Goal: Task Accomplishment & Management: Manage account settings

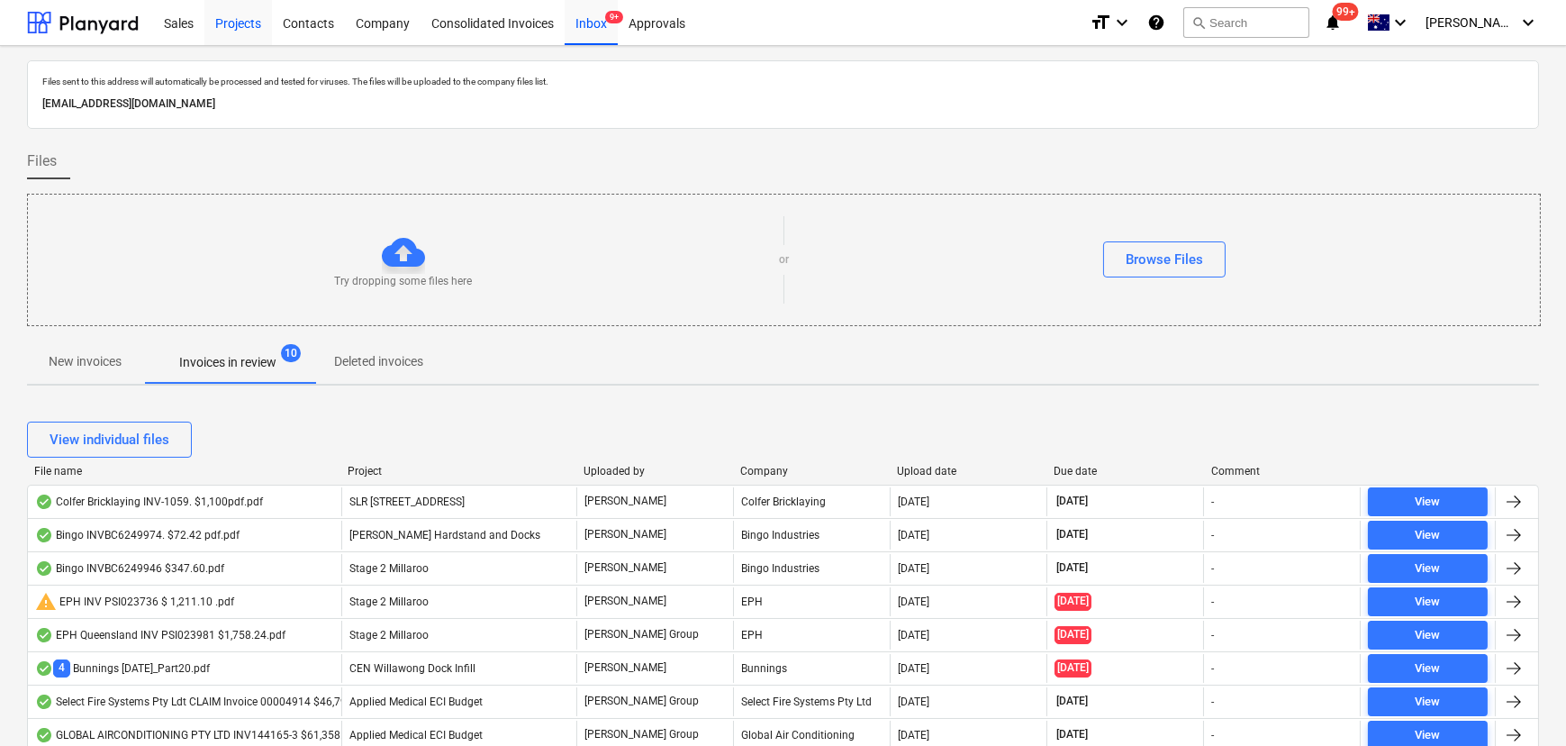
click at [261, 18] on div "Projects" at bounding box center [238, 22] width 68 height 46
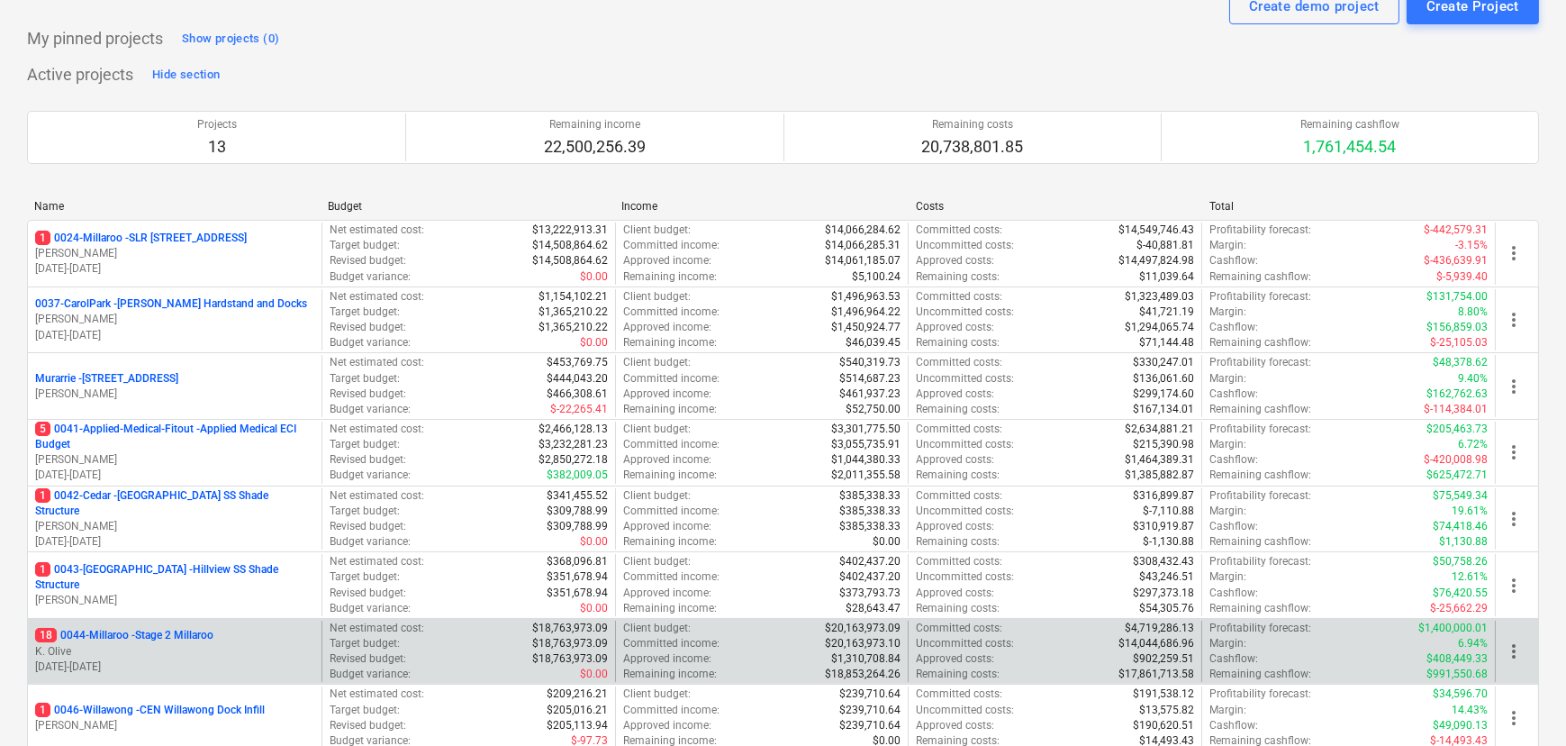
scroll to position [163, 0]
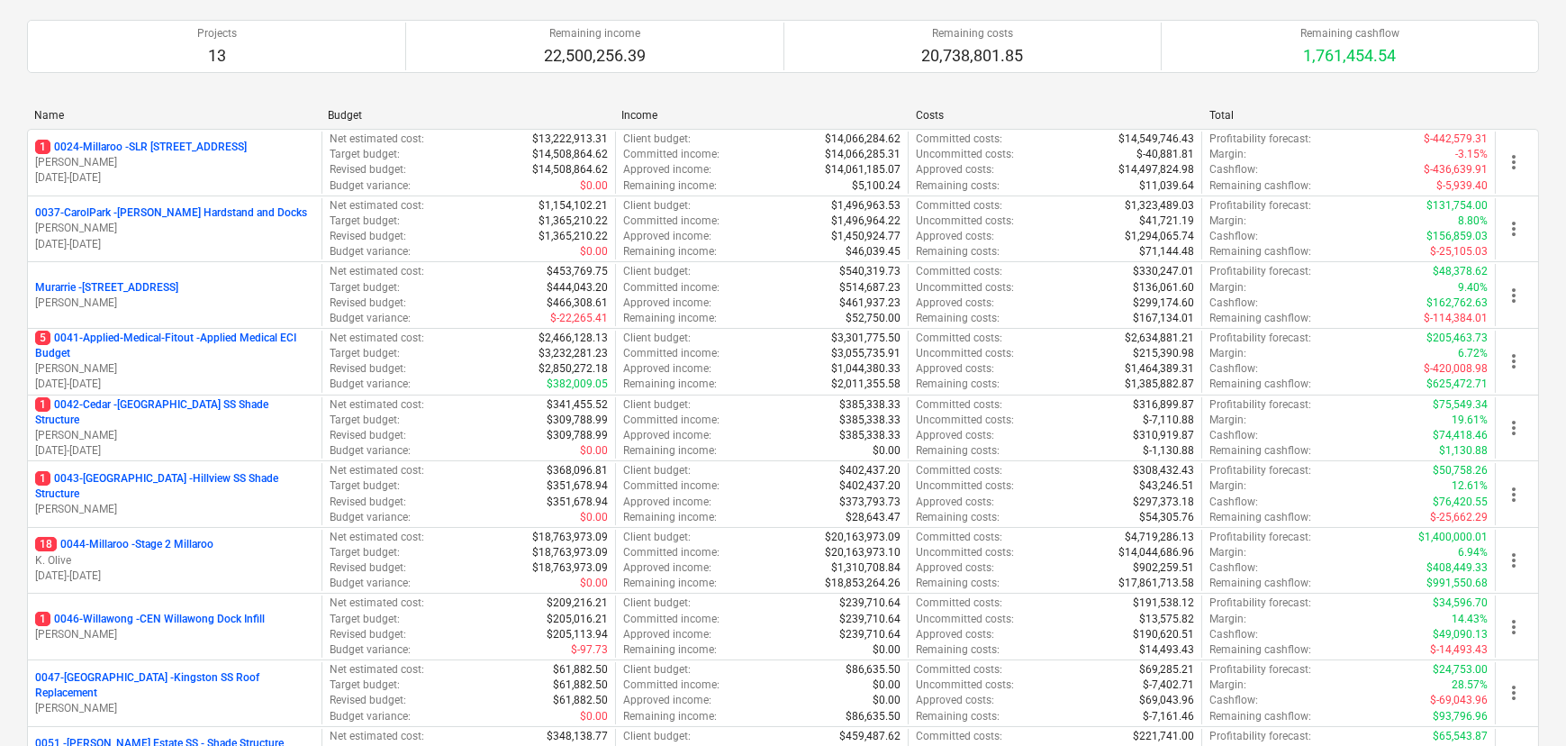
click at [195, 553] on p "K. Olive" at bounding box center [174, 560] width 279 height 15
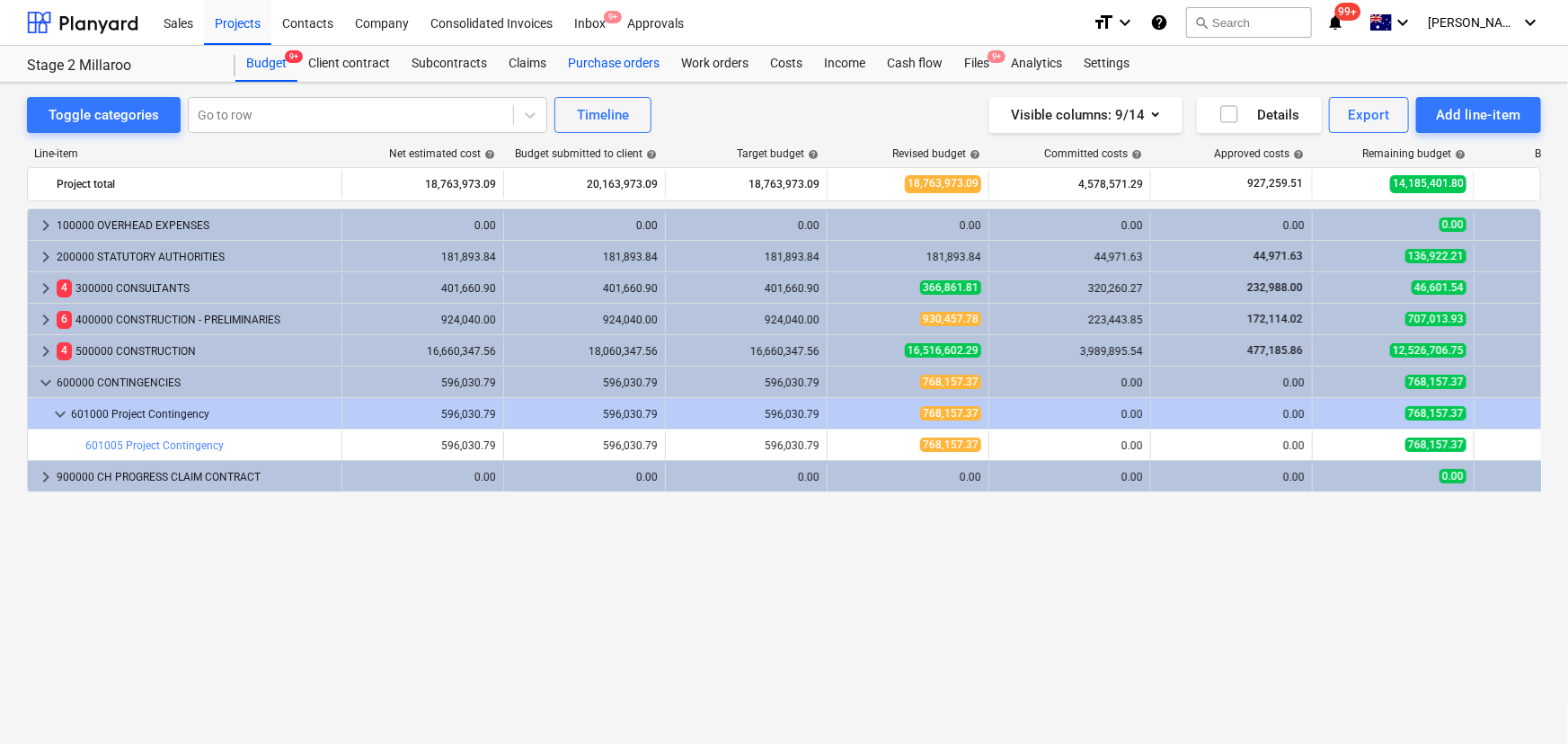
click at [612, 63] on div "Purchase orders" at bounding box center [612, 64] width 113 height 36
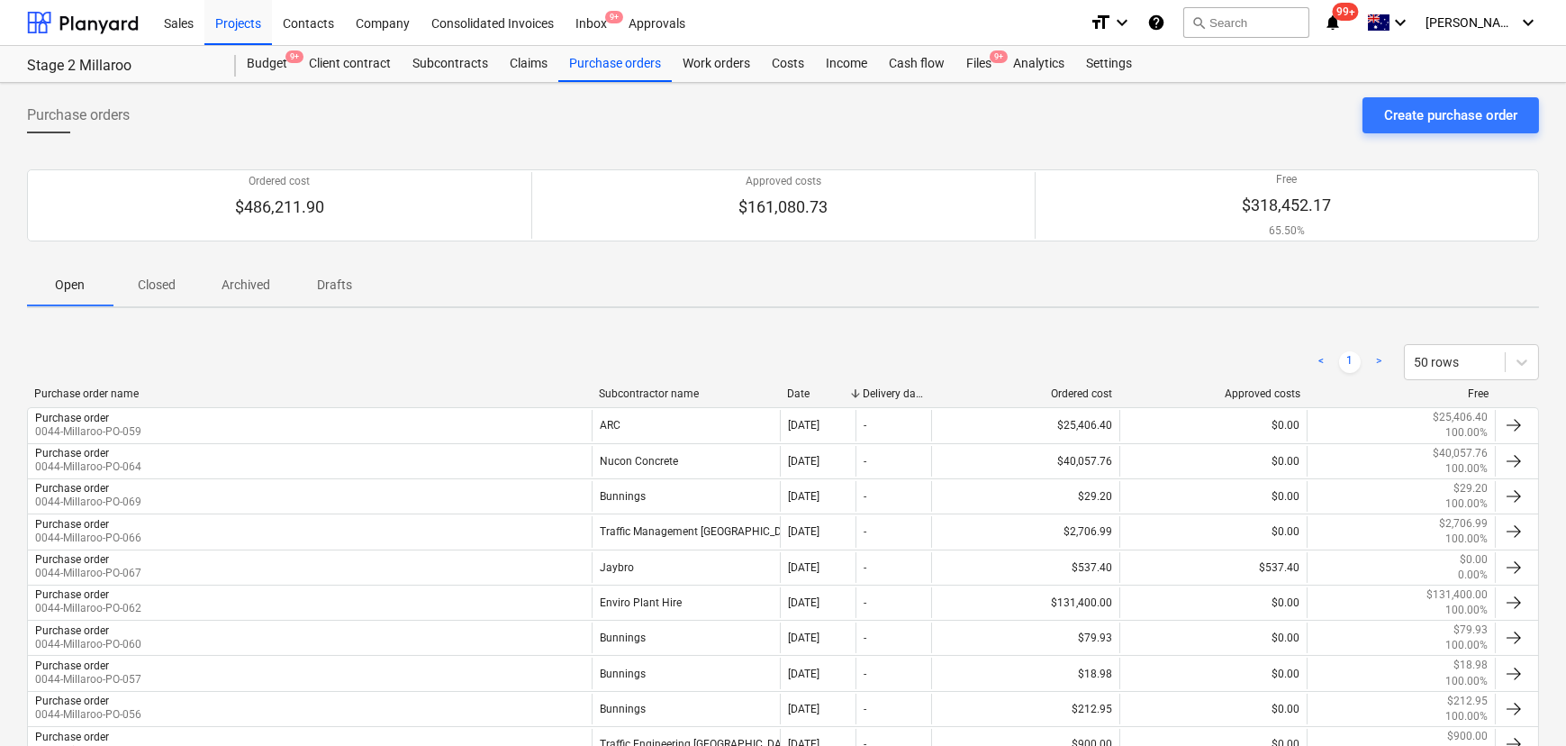
click at [665, 387] on div "Subcontractor name" at bounding box center [686, 393] width 174 height 13
click at [804, 393] on div "Date" at bounding box center [817, 393] width 61 height 13
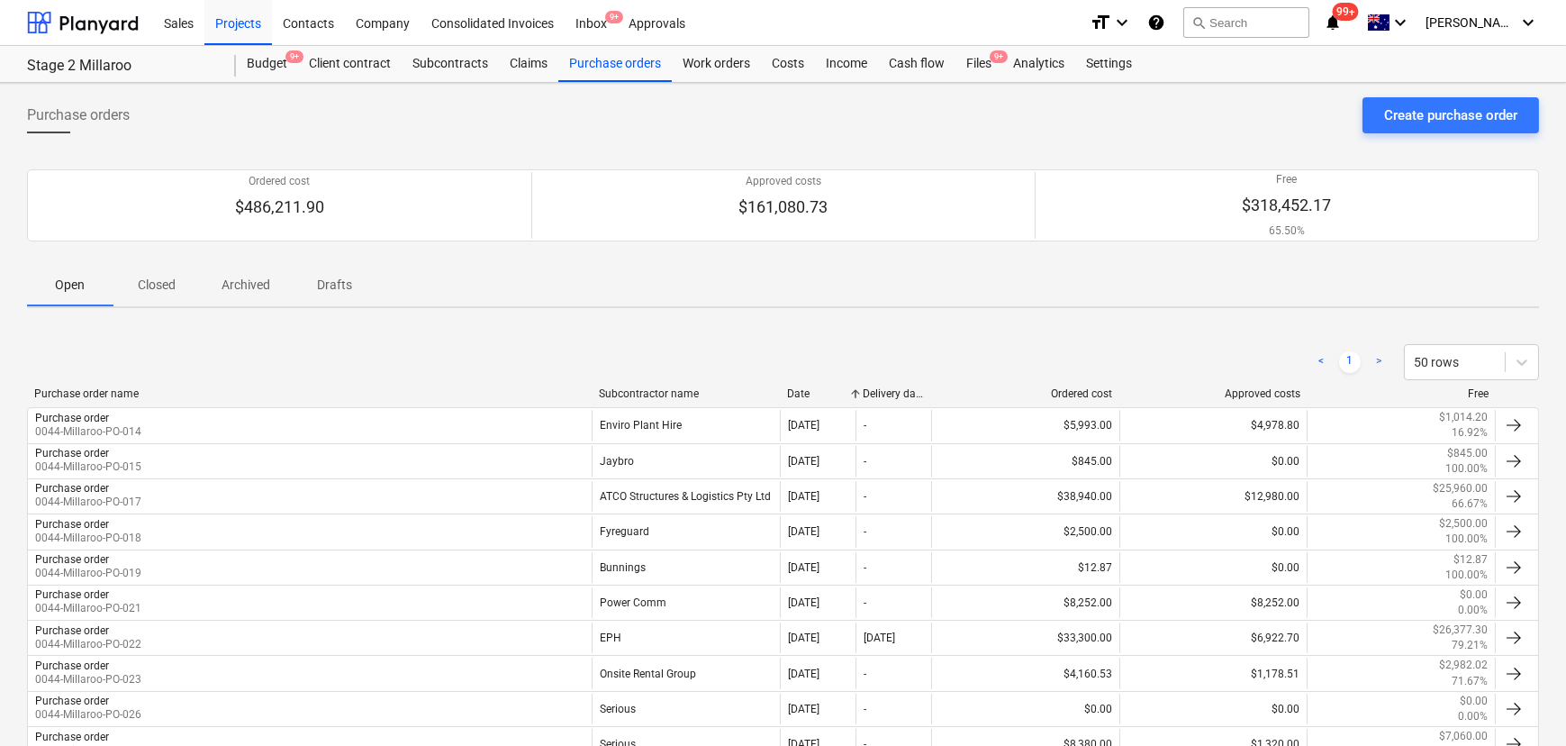
click at [792, 393] on div at bounding box center [780, 393] width 32 height 13
click at [802, 396] on div "Date" at bounding box center [817, 393] width 61 height 13
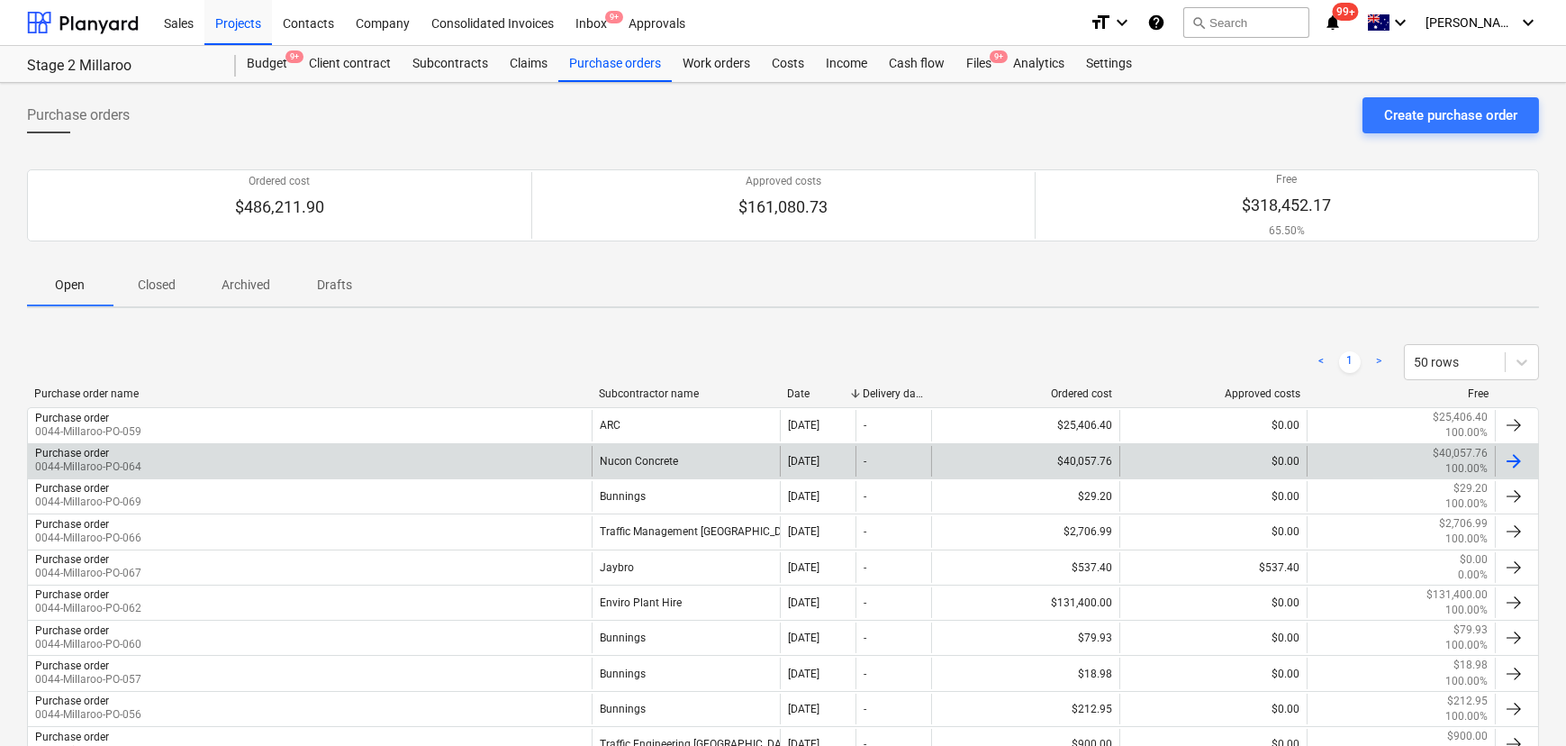
click at [692, 460] on div "Nucon Concrete" at bounding box center [686, 461] width 188 height 31
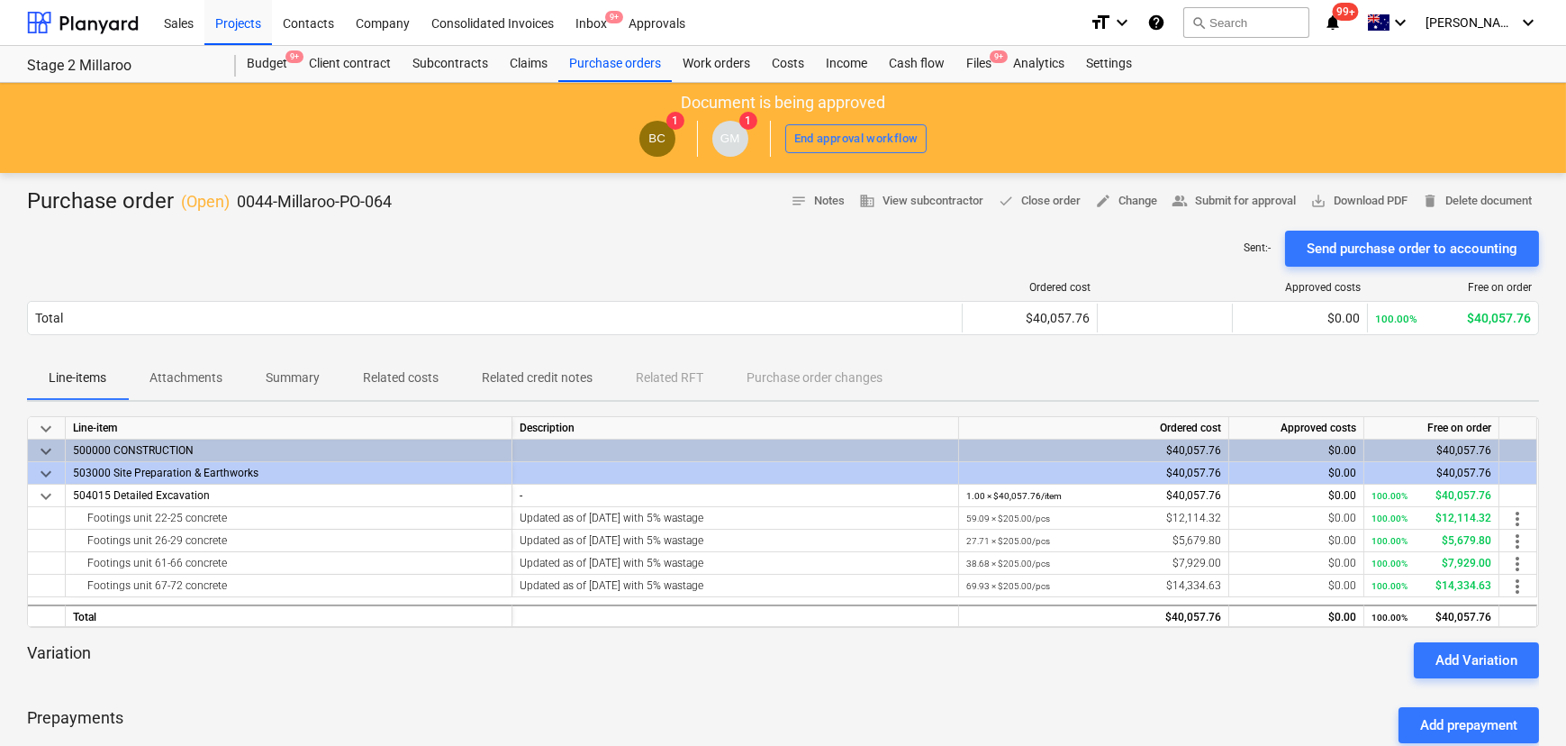
click at [220, 378] on p "Attachments" at bounding box center [185, 377] width 73 height 19
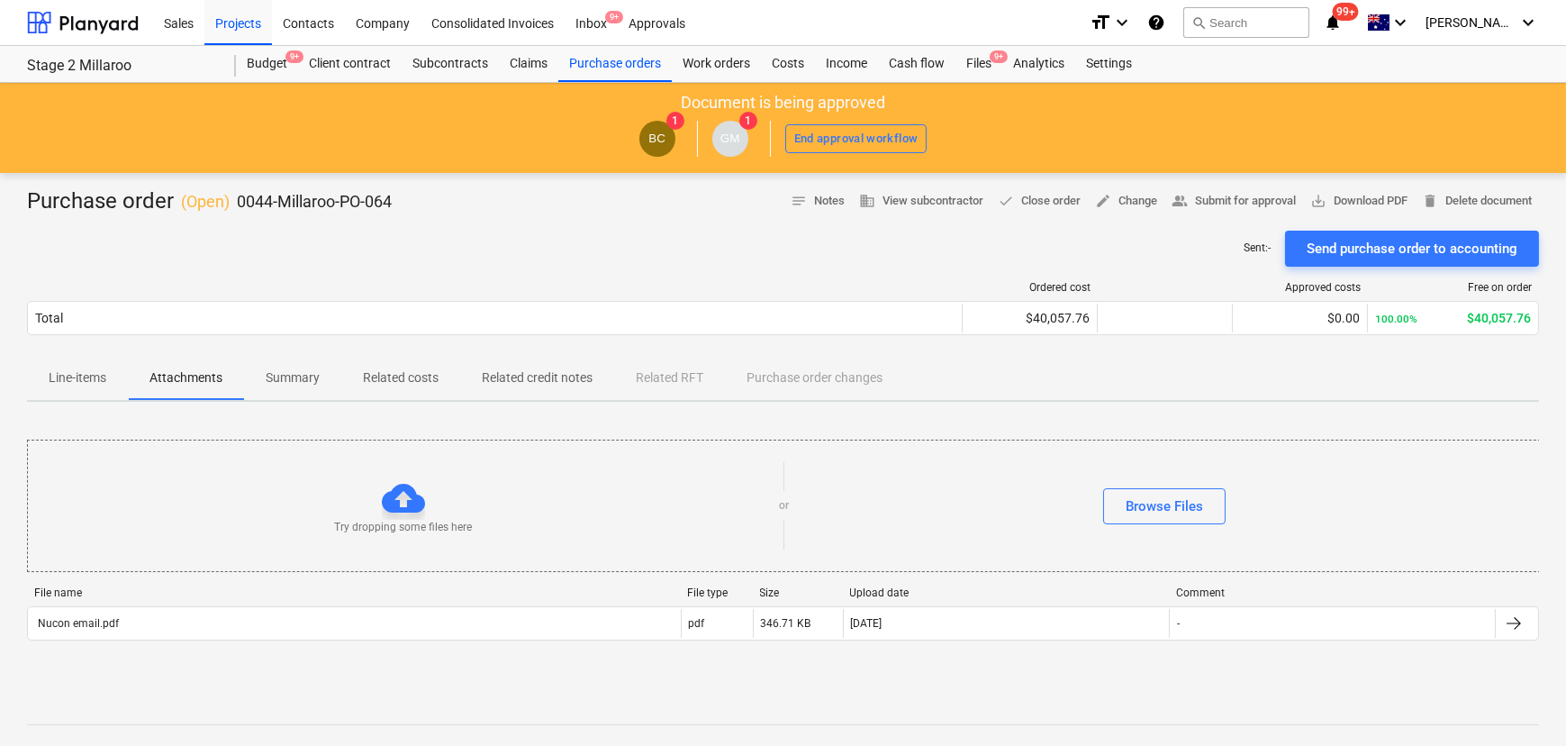
click at [80, 385] on p "Line-items" at bounding box center [78, 377] width 58 height 19
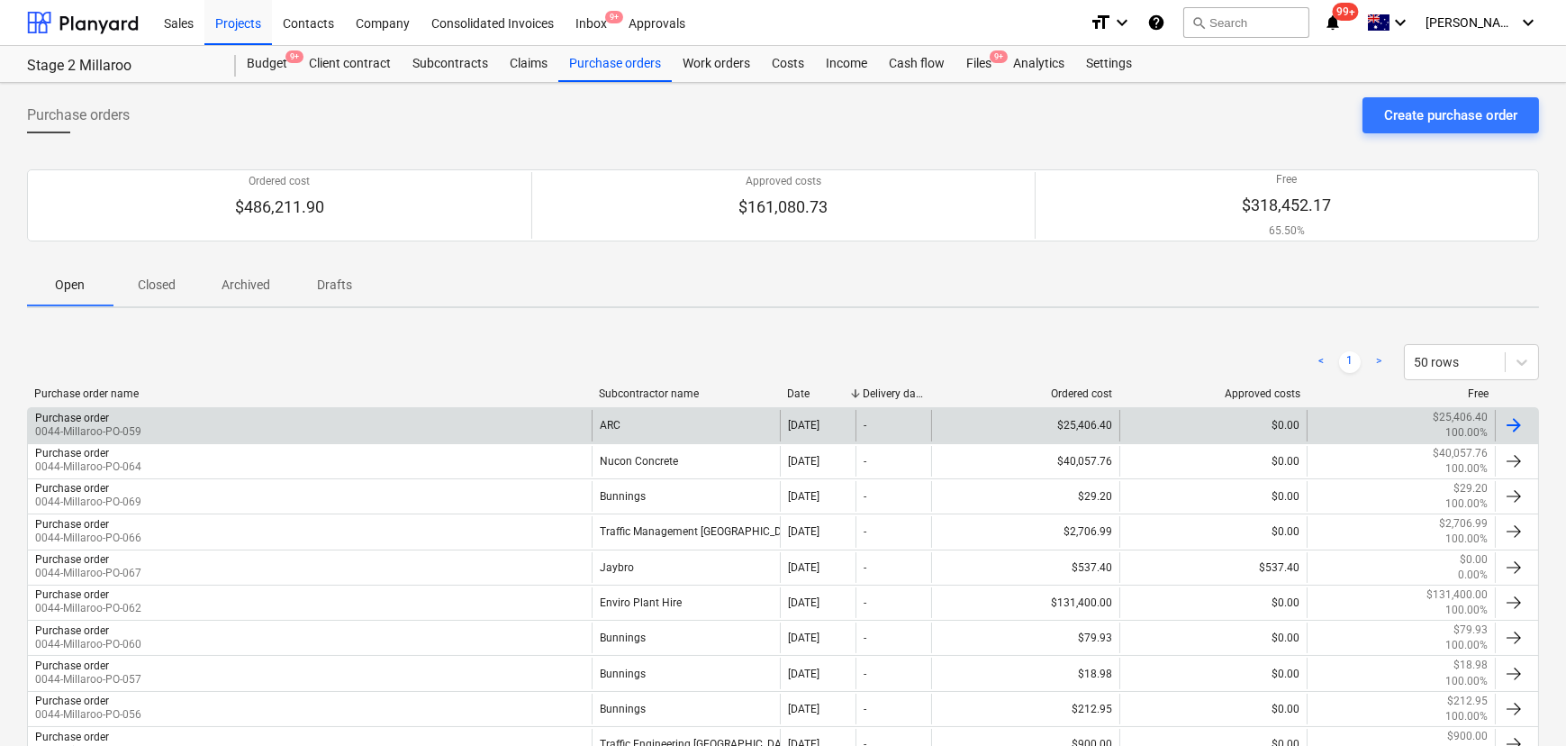
click at [643, 422] on div "ARC" at bounding box center [686, 425] width 188 height 31
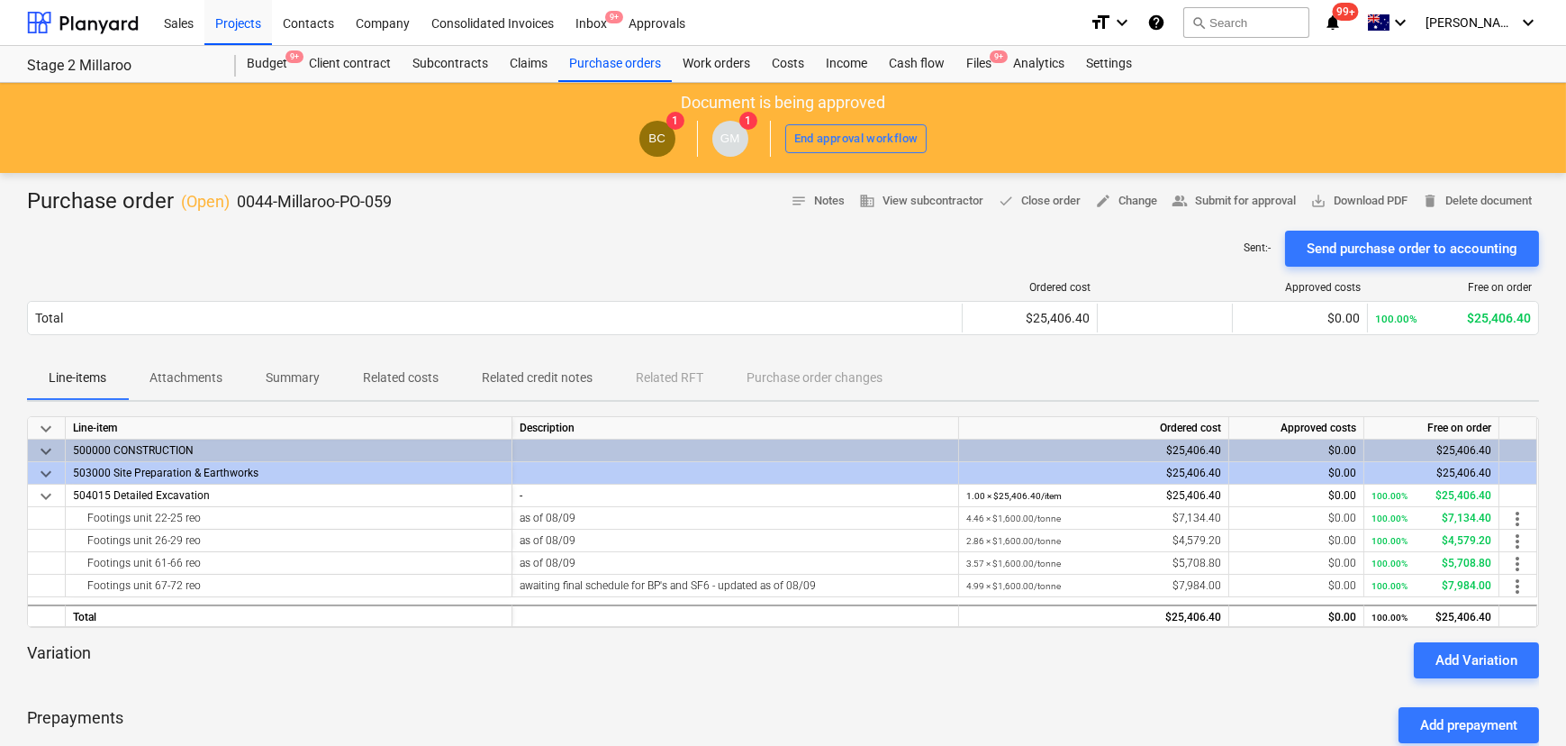
click at [835, 242] on div "Sent : - Send purchase order to accounting" at bounding box center [783, 249] width 1512 height 36
